Goal: Transaction & Acquisition: Book appointment/travel/reservation

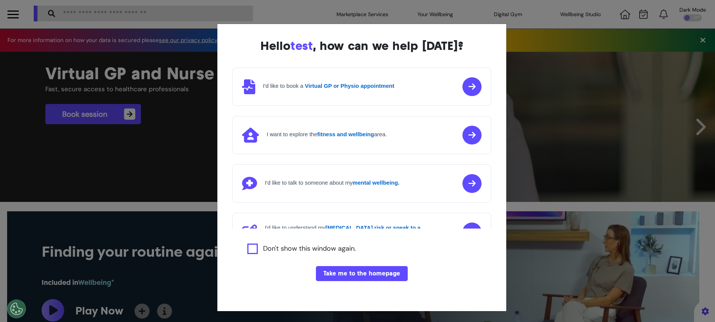
scroll to position [0, 357]
click at [371, 271] on button "Take me to the homepage" at bounding box center [362, 273] width 92 height 15
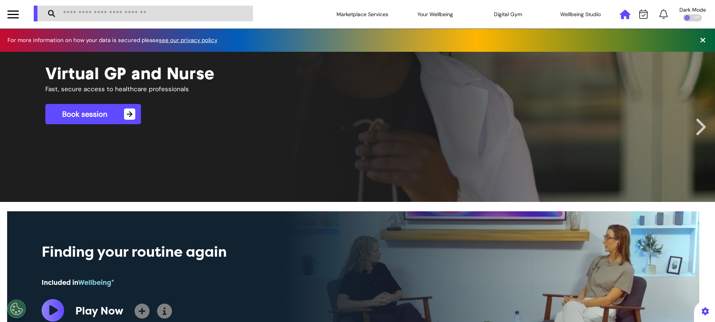
click at [621, 18] on icon at bounding box center [625, 14] width 10 height 9
click at [640, 14] on icon at bounding box center [644, 13] width 8 height 9
click at [620, 19] on icon at bounding box center [625, 14] width 10 height 9
click at [637, 13] on div at bounding box center [644, 14] width 14 height 10
click at [640, 12] on icon at bounding box center [644, 13] width 8 height 9
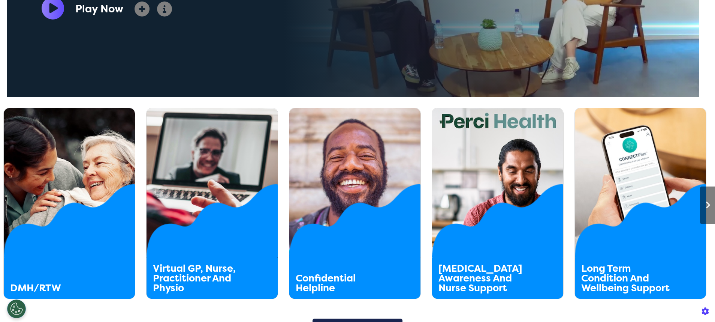
scroll to position [337, 0]
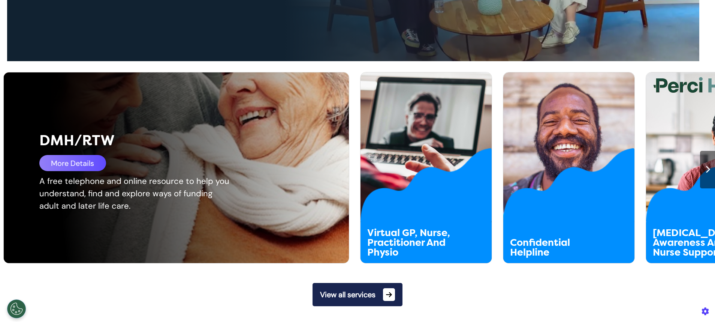
click at [76, 167] on div "More Details" at bounding box center [72, 163] width 67 height 16
click at [95, 171] on div "DMH/RTW More Details A free telephone and online resource to help you understan…" at bounding box center [182, 167] width 357 height 190
click at [95, 163] on div "More Details" at bounding box center [72, 163] width 67 height 16
click at [79, 162] on div "More Details" at bounding box center [72, 163] width 67 height 16
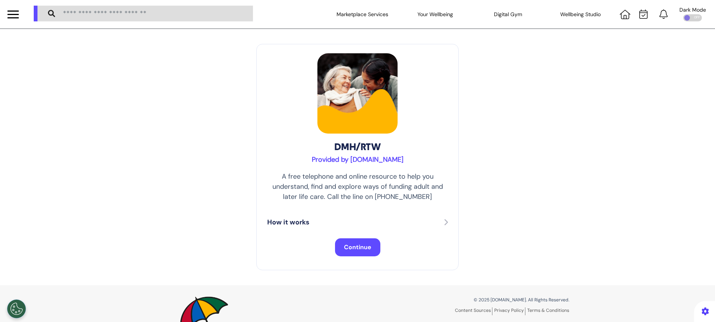
click at [352, 248] on span "Continue" at bounding box center [357, 247] width 27 height 8
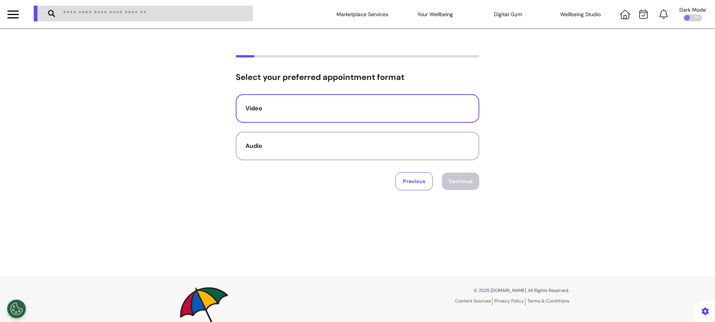
click at [327, 107] on div "Video" at bounding box center [358, 108] width 224 height 9
click at [459, 181] on button "Continue" at bounding box center [460, 180] width 37 height 17
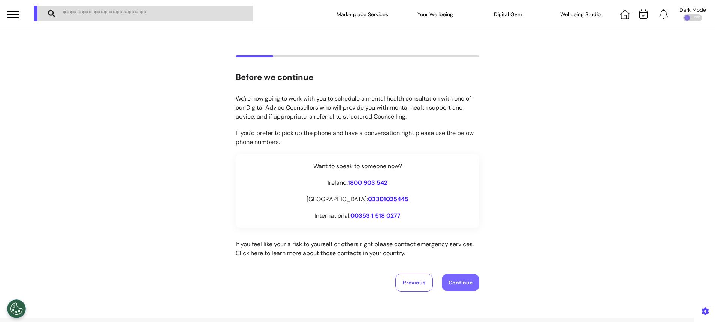
click at [442, 281] on button "Continue" at bounding box center [460, 282] width 37 height 17
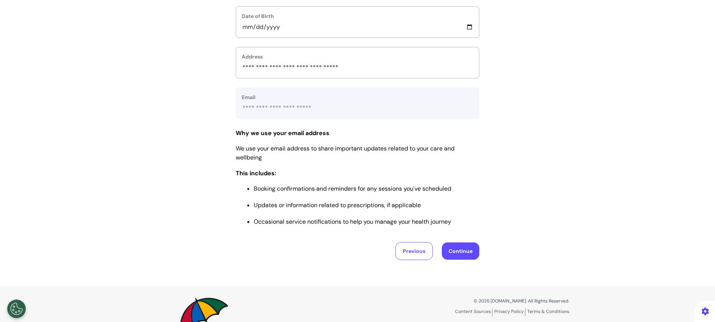
scroll to position [255, 0]
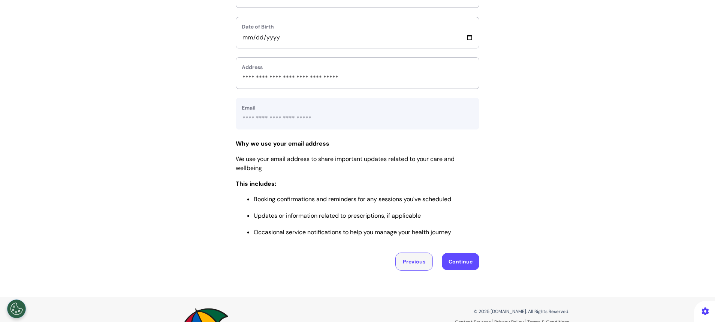
click at [405, 265] on button "Previous" at bounding box center [414, 261] width 37 height 18
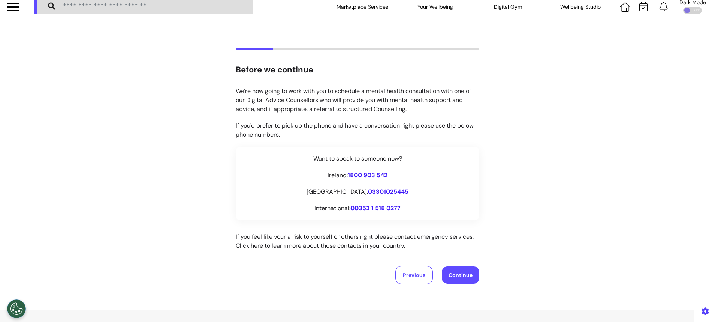
scroll to position [0, 0]
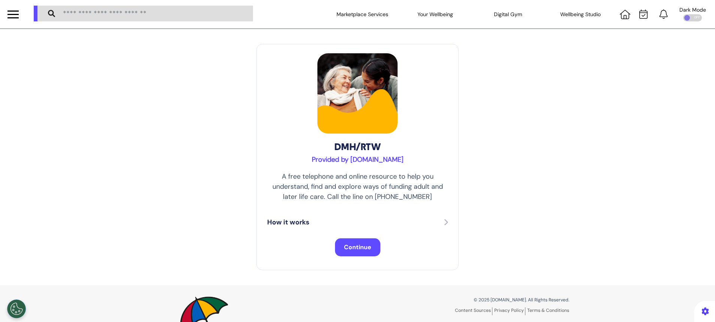
click at [340, 241] on button "Continue" at bounding box center [357, 247] width 45 height 18
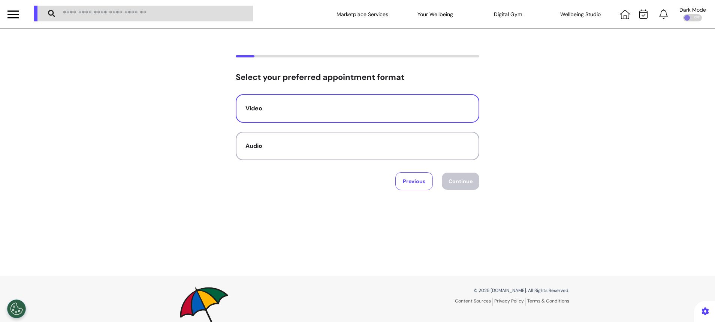
click at [346, 101] on button "Video" at bounding box center [358, 108] width 244 height 28
click at [452, 186] on button "Continue" at bounding box center [460, 180] width 37 height 17
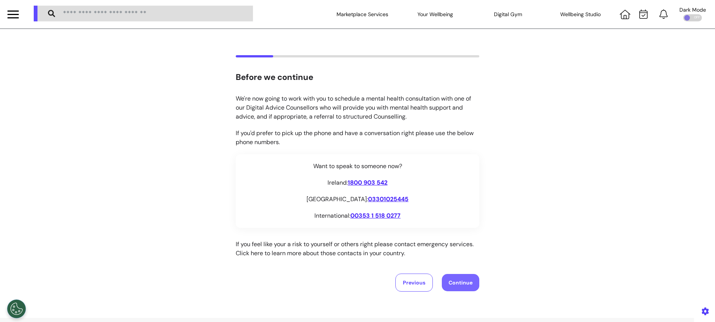
click at [452, 288] on button "Continue" at bounding box center [460, 282] width 37 height 17
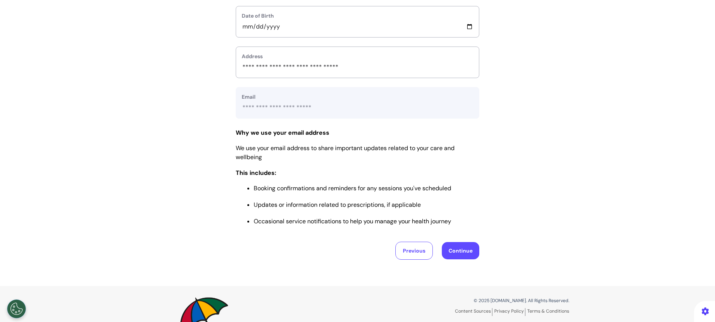
scroll to position [312, 0]
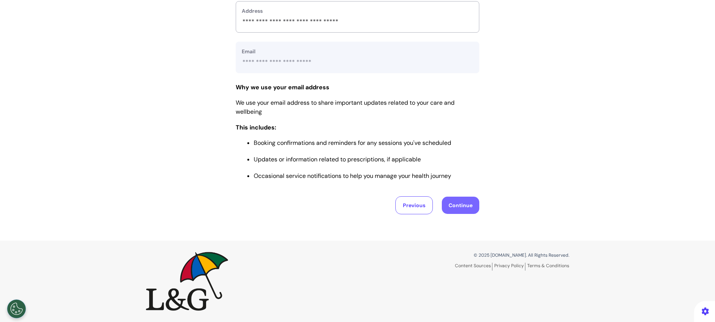
click at [458, 206] on button "Continue" at bounding box center [460, 204] width 37 height 17
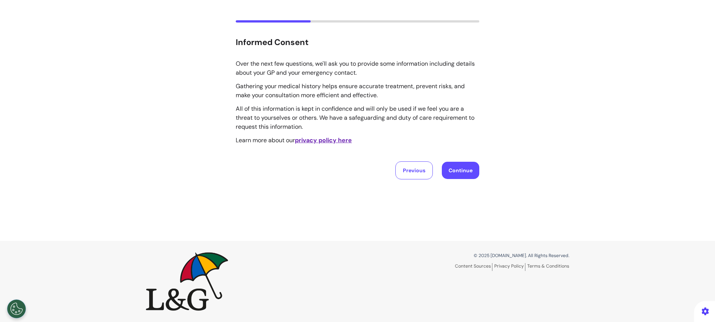
scroll to position [0, 0]
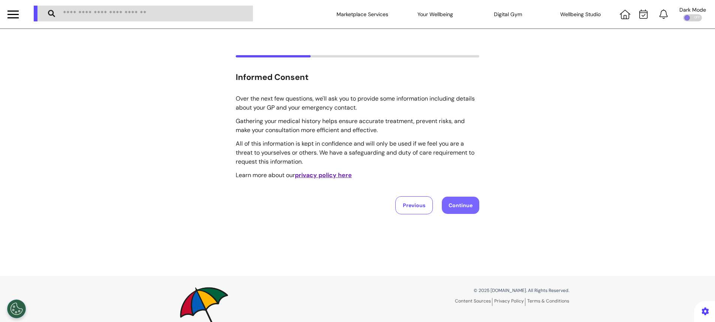
click at [458, 206] on button "Continue" at bounding box center [460, 204] width 37 height 17
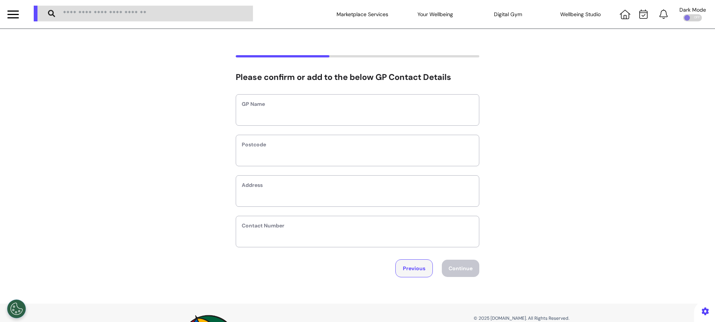
click at [412, 261] on button "Previous" at bounding box center [414, 268] width 37 height 18
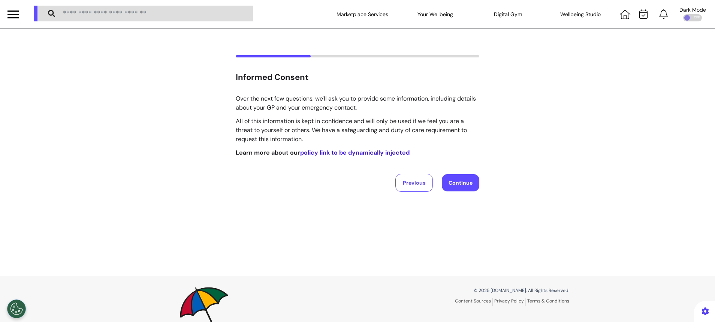
click at [373, 154] on link "policy link to be dynamically injected" at bounding box center [354, 152] width 109 height 8
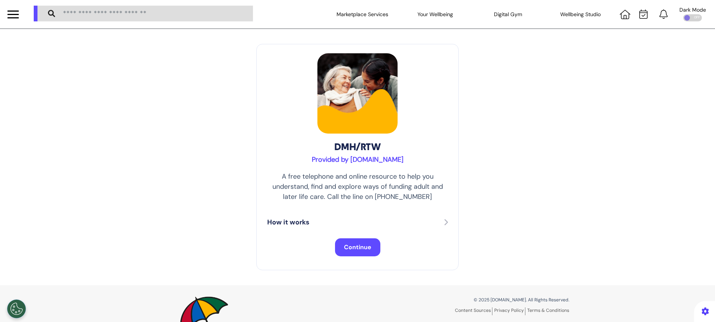
click at [358, 246] on span "Continue" at bounding box center [357, 247] width 27 height 8
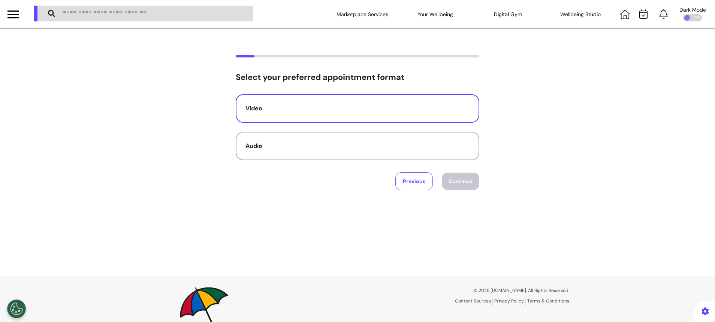
click at [420, 102] on button "Video" at bounding box center [358, 108] width 244 height 28
click at [453, 179] on button "Continue" at bounding box center [460, 180] width 37 height 17
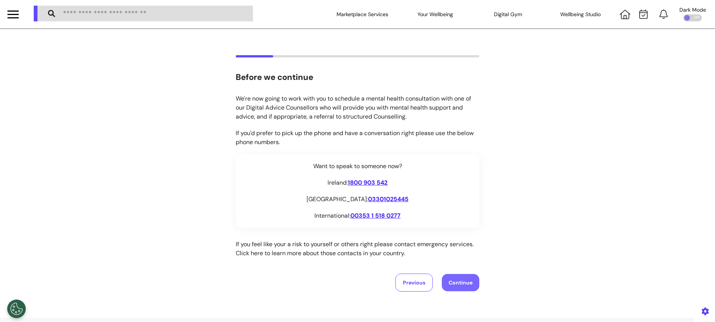
click at [457, 282] on button "Continue" at bounding box center [460, 282] width 37 height 17
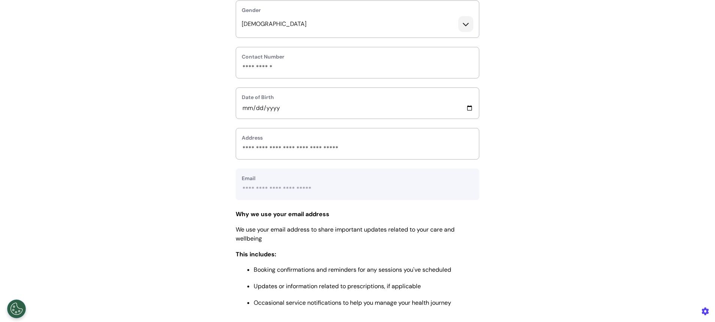
scroll to position [225, 0]
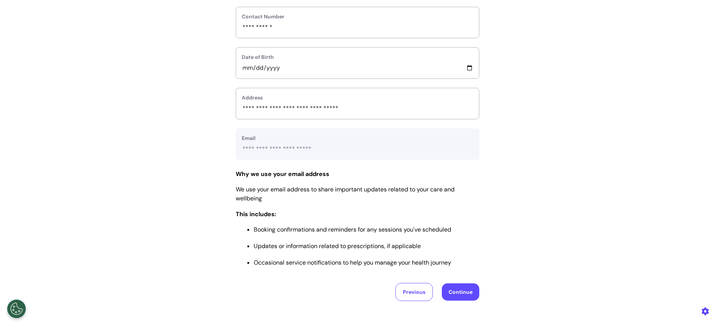
click at [456, 302] on div "**********" at bounding box center [357, 65] width 715 height 523
click at [458, 289] on button "Continue" at bounding box center [460, 291] width 37 height 17
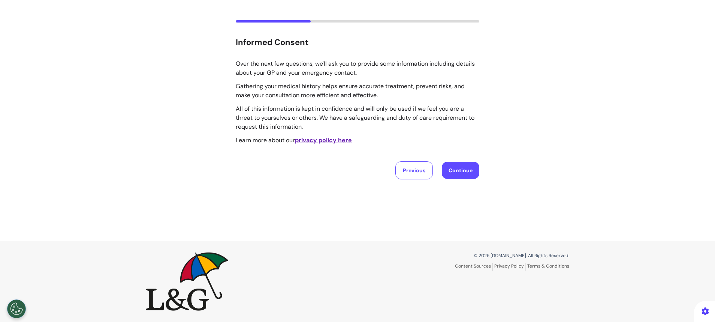
scroll to position [0, 0]
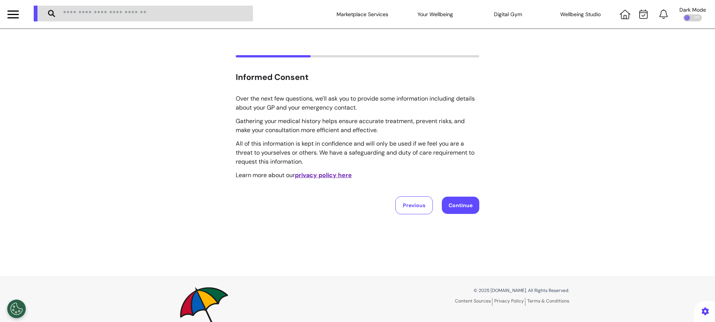
click at [454, 214] on div "Previous Continue" at bounding box center [358, 205] width 244 height 18
click at [457, 207] on button "Continue" at bounding box center [460, 204] width 37 height 17
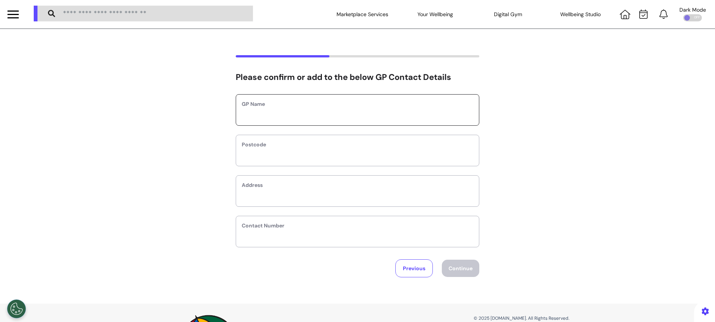
click at [417, 114] on input "text" at bounding box center [358, 115] width 232 height 10
click at [385, 147] on label "Postcode" at bounding box center [358, 145] width 232 height 8
click at [380, 156] on input "text" at bounding box center [358, 155] width 232 height 10
type input "*******"
type input "****"
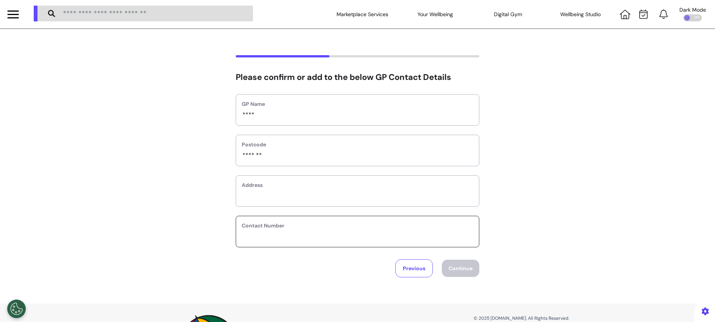
type input "**********"
click at [466, 261] on button "Continue" at bounding box center [460, 267] width 37 height 17
select select "******"
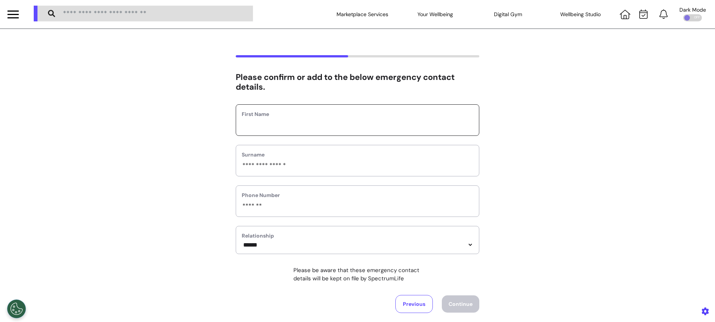
click at [322, 123] on input "text" at bounding box center [358, 125] width 232 height 10
type input "***"
click at [466, 303] on button "Continue" at bounding box center [460, 303] width 37 height 17
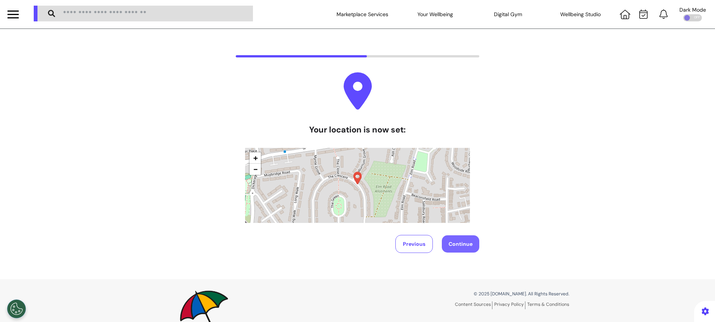
click at [464, 240] on button "Continue" at bounding box center [460, 243] width 37 height 17
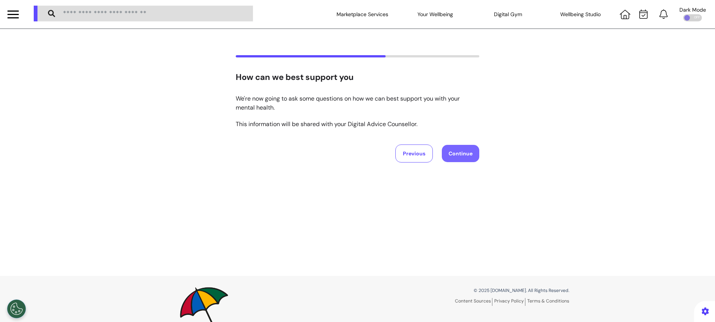
click at [463, 153] on button "Continue" at bounding box center [460, 153] width 37 height 17
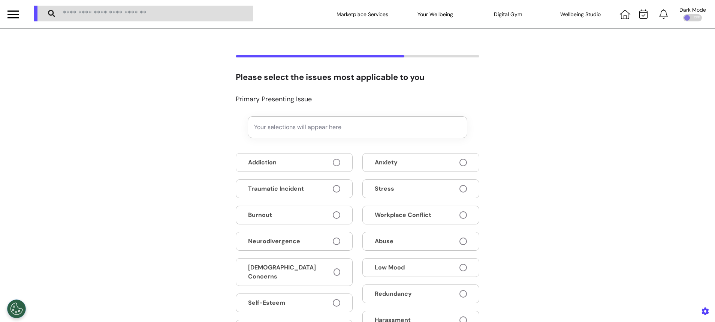
click at [437, 192] on button "Stress" at bounding box center [421, 188] width 117 height 19
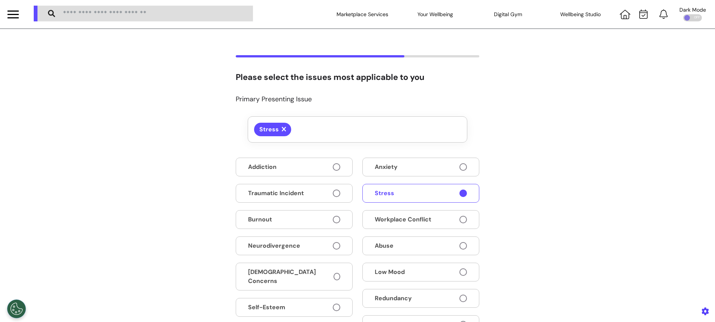
scroll to position [169, 0]
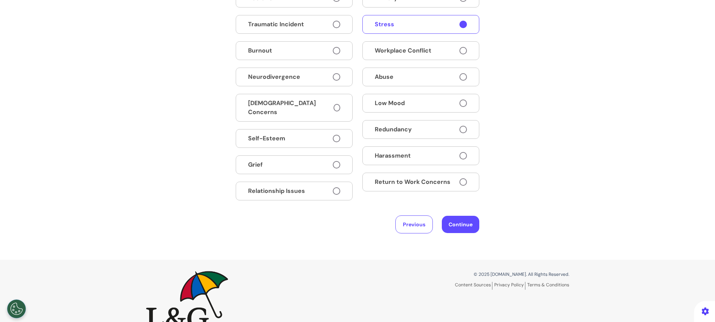
click at [429, 184] on span "Return to Work Concerns" at bounding box center [413, 181] width 76 height 9
click at [463, 221] on button "Continue" at bounding box center [460, 224] width 37 height 17
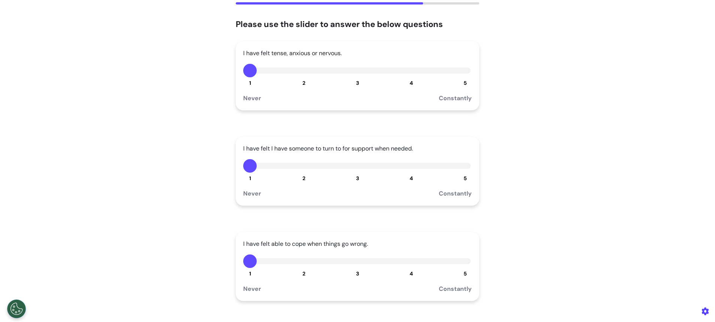
scroll to position [0, 0]
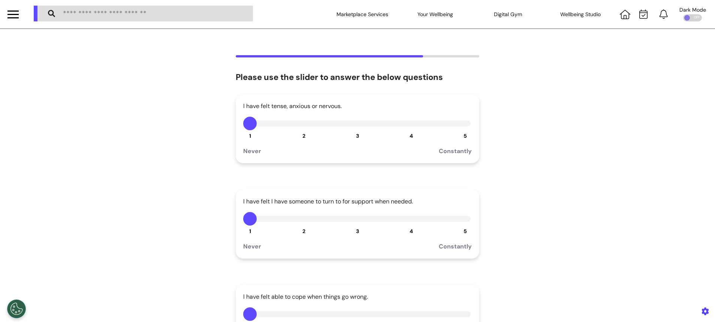
click at [355, 130] on div "1 2 3 4 5" at bounding box center [357, 123] width 229 height 13
click at [356, 133] on span "3" at bounding box center [357, 135] width 3 height 7
click at [355, 225] on button "3" at bounding box center [357, 218] width 13 height 13
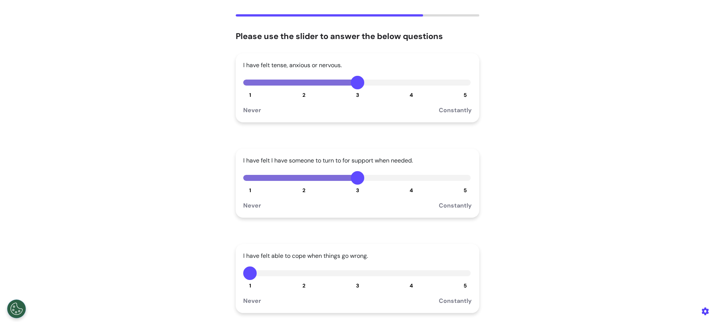
scroll to position [112, 0]
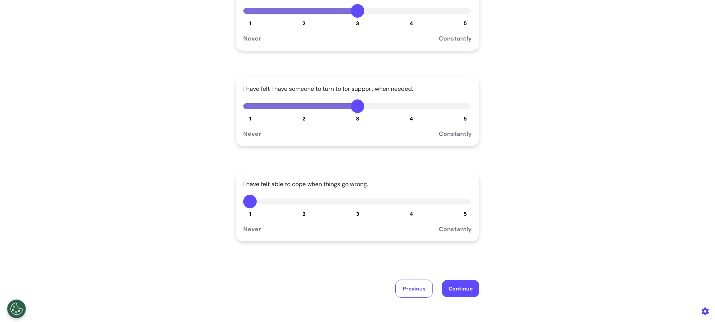
click at [357, 205] on button "3" at bounding box center [357, 201] width 13 height 13
click at [449, 288] on button "Continue" at bounding box center [460, 288] width 37 height 17
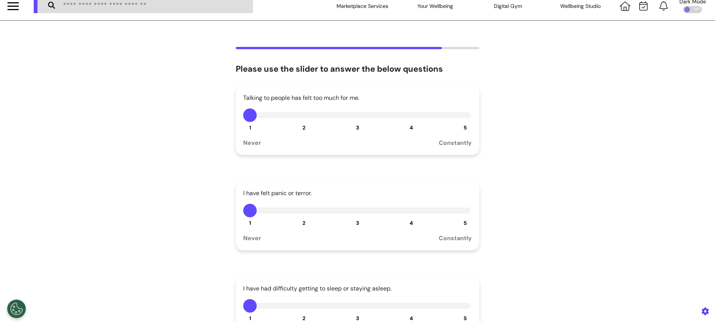
scroll to position [0, 0]
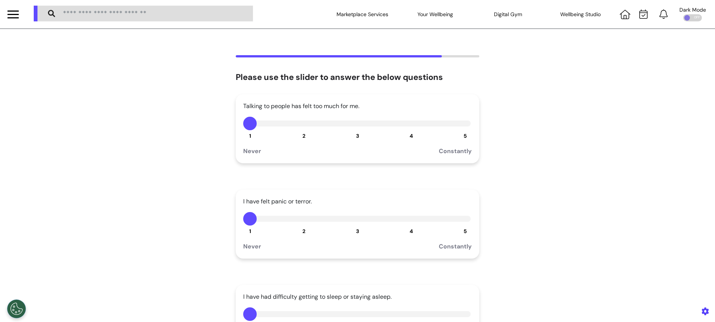
click at [356, 133] on span "3" at bounding box center [357, 135] width 3 height 7
click at [356, 223] on button "3" at bounding box center [357, 218] width 13 height 13
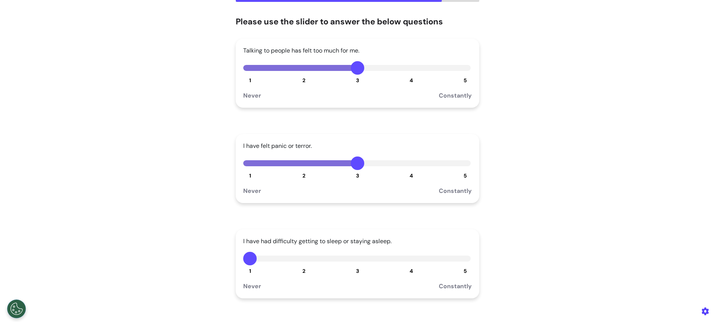
scroll to position [56, 0]
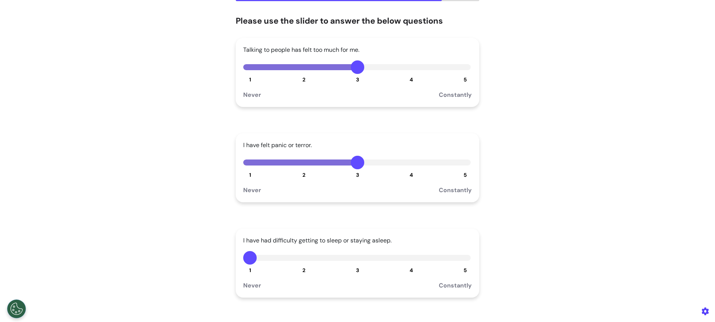
click at [356, 262] on button "3" at bounding box center [357, 257] width 13 height 13
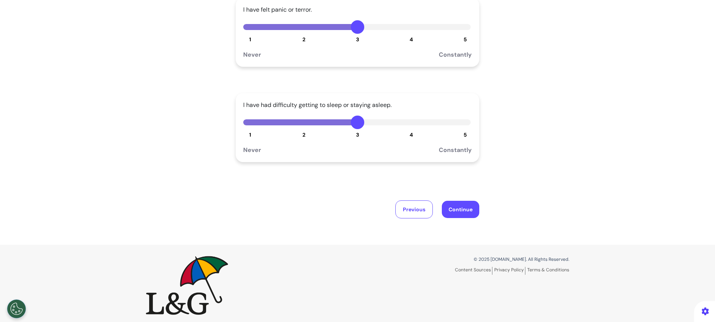
scroll to position [196, 0]
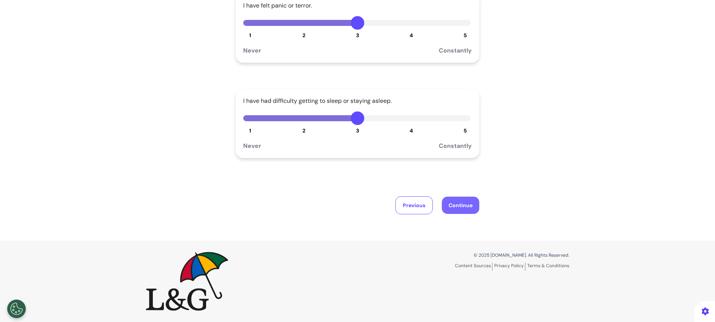
click at [460, 208] on button "Continue" at bounding box center [460, 204] width 37 height 17
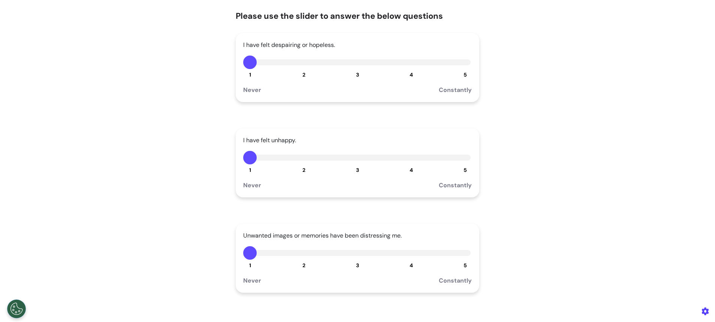
scroll to position [0, 0]
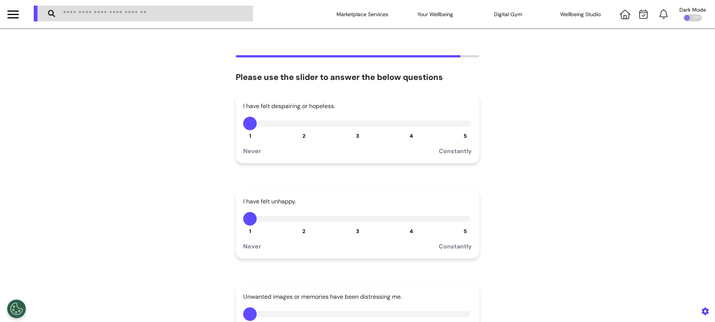
click at [352, 123] on button "3" at bounding box center [357, 123] width 13 height 13
click at [351, 226] on div "I have felt unhappy. 1 2 3 4 5 Never Constantly" at bounding box center [358, 223] width 244 height 69
click at [353, 223] on button "3" at bounding box center [357, 218] width 13 height 13
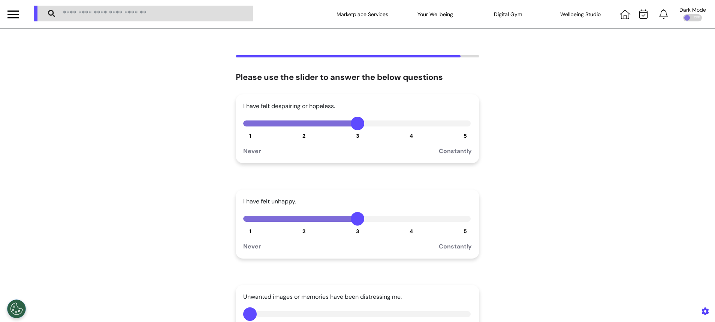
scroll to position [112, 0]
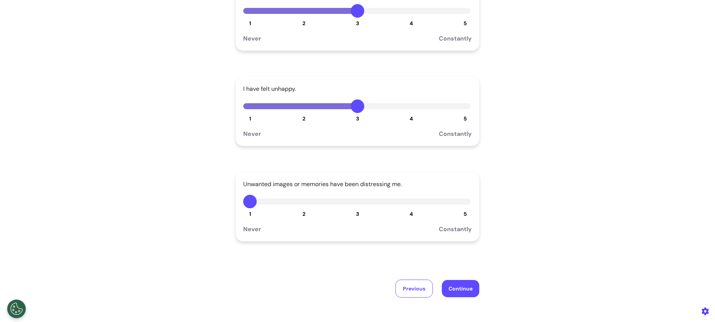
click at [355, 213] on div "Unwanted images or memories have been distressing me. 1 2 3 4 5 Never Constantly" at bounding box center [358, 206] width 244 height 69
click at [356, 212] on span "3" at bounding box center [357, 213] width 3 height 7
click at [456, 285] on button "Continue" at bounding box center [460, 288] width 37 height 17
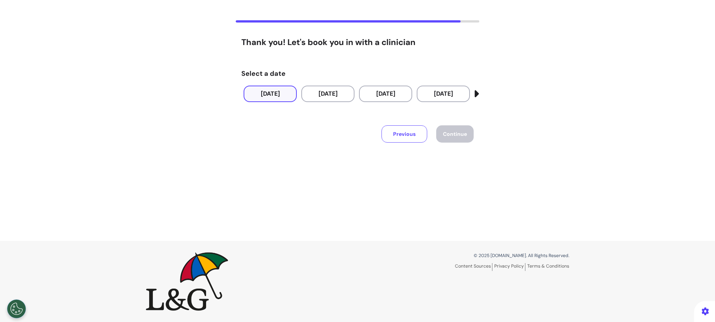
click at [272, 90] on button "24 Sep 2025" at bounding box center [270, 93] width 53 height 16
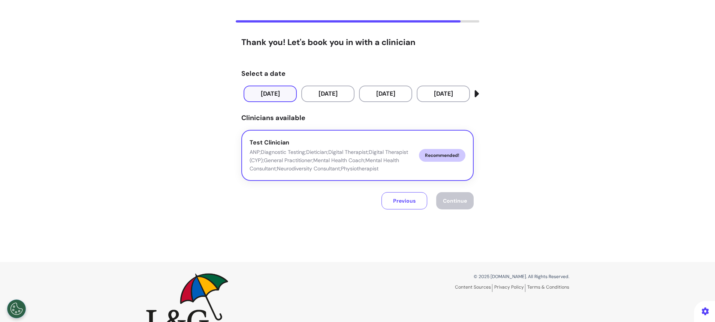
click at [308, 148] on p "ANP;Diagnostic Testing;Dietician;Digital Therapist;Digital Therapist (CYP);Gene…" at bounding box center [331, 160] width 163 height 25
click at [442, 196] on button "Continue" at bounding box center [454, 200] width 37 height 17
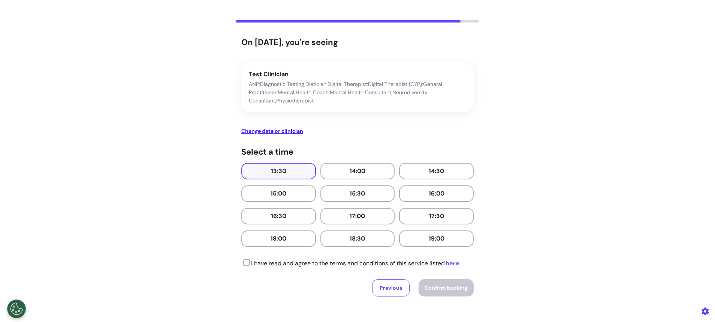
click at [288, 166] on button "13:30" at bounding box center [278, 171] width 75 height 16
click at [241, 263] on icon at bounding box center [245, 262] width 9 height 7
click at [452, 286] on span "Confirm booking" at bounding box center [446, 287] width 43 height 7
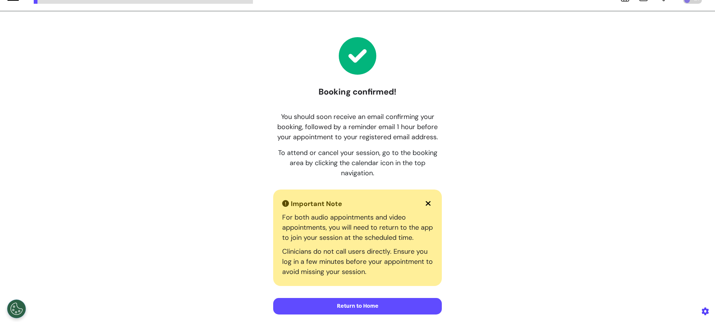
click at [413, 304] on button "Return to Home" at bounding box center [357, 306] width 169 height 16
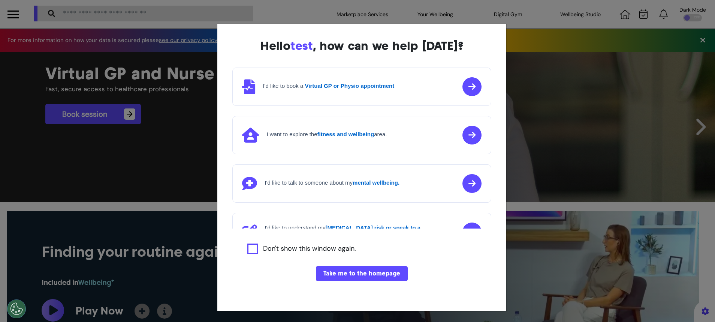
scroll to position [0, 357]
click at [373, 272] on button "Take me to the homepage" at bounding box center [362, 273] width 92 height 15
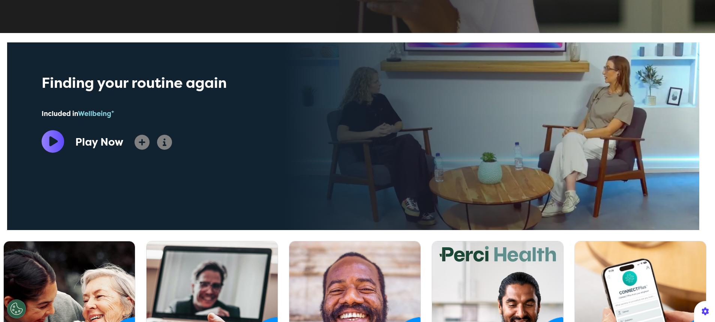
scroll to position [337, 0]
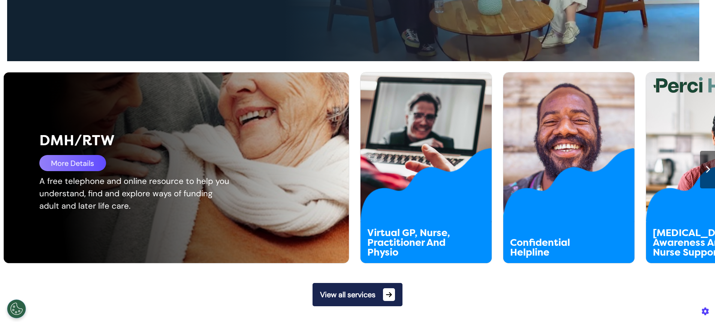
click at [87, 162] on div "More Details" at bounding box center [72, 163] width 67 height 16
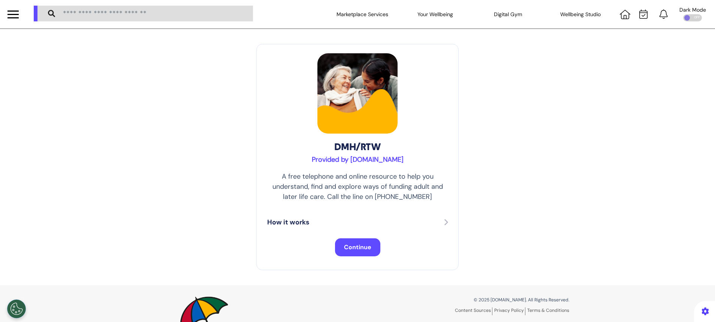
click at [357, 244] on span "Continue" at bounding box center [357, 247] width 27 height 8
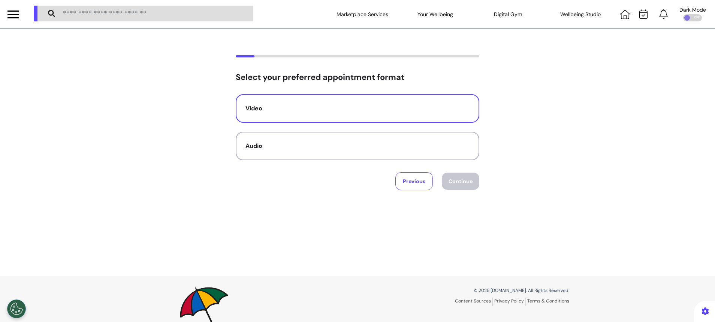
click at [328, 108] on div "Video" at bounding box center [358, 108] width 224 height 9
click at [464, 181] on button "Continue" at bounding box center [460, 180] width 37 height 17
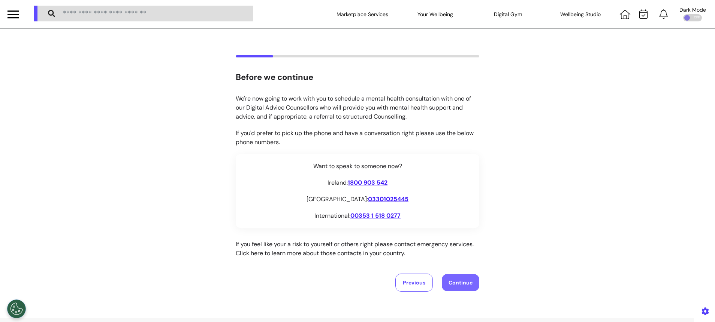
click at [457, 277] on button "Continue" at bounding box center [460, 282] width 37 height 17
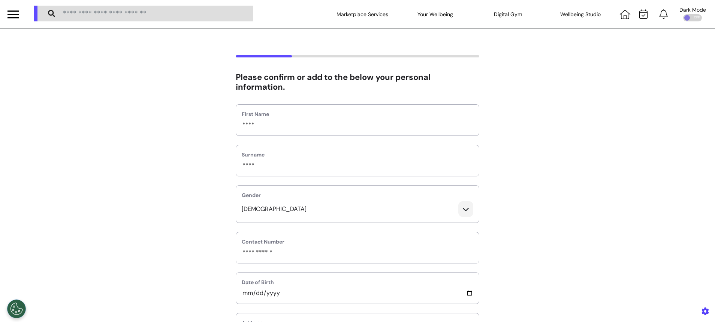
click at [400, 200] on div "Gender [DEMOGRAPHIC_DATA]" at bounding box center [358, 203] width 244 height 37
click at [464, 208] on icon at bounding box center [465, 209] width 15 height 16
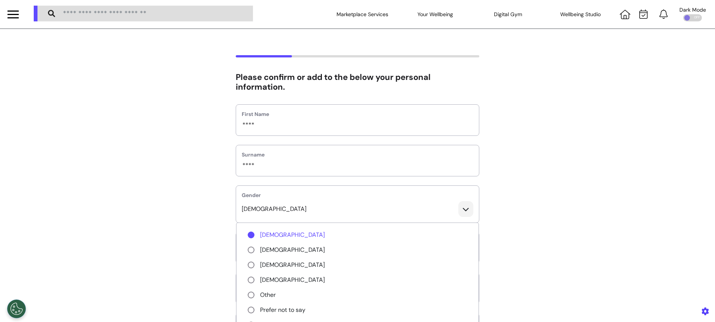
click at [268, 292] on span "Other" at bounding box center [268, 294] width 16 height 9
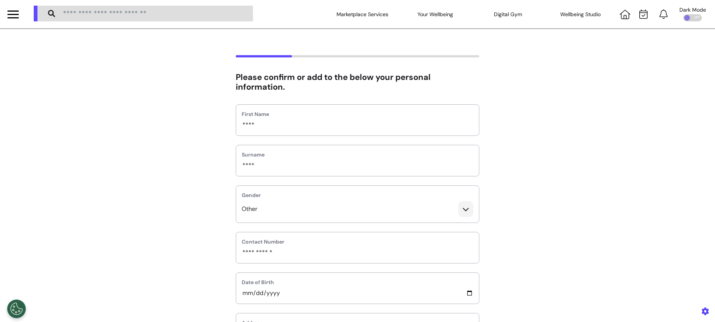
click at [289, 203] on div "Other" at bounding box center [357, 211] width 243 height 21
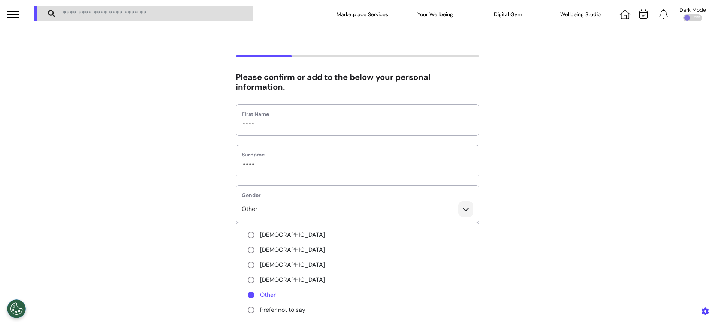
scroll to position [112, 0]
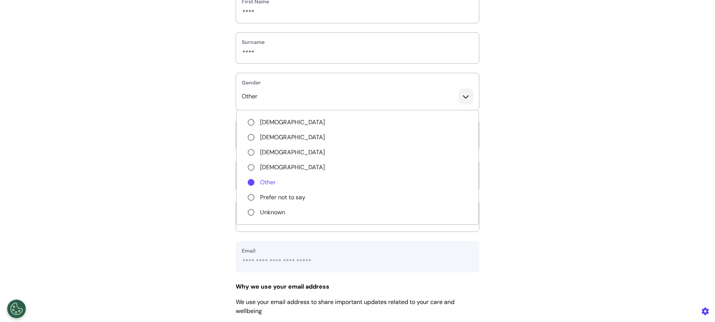
click at [248, 197] on span at bounding box center [251, 197] width 7 height 7
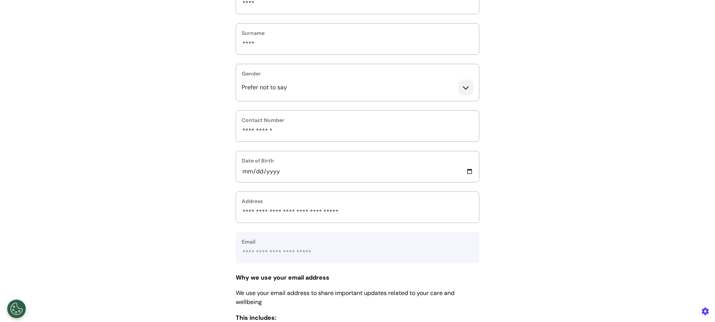
scroll to position [0, 0]
